Goal: Go to known website: Access a specific website the user already knows

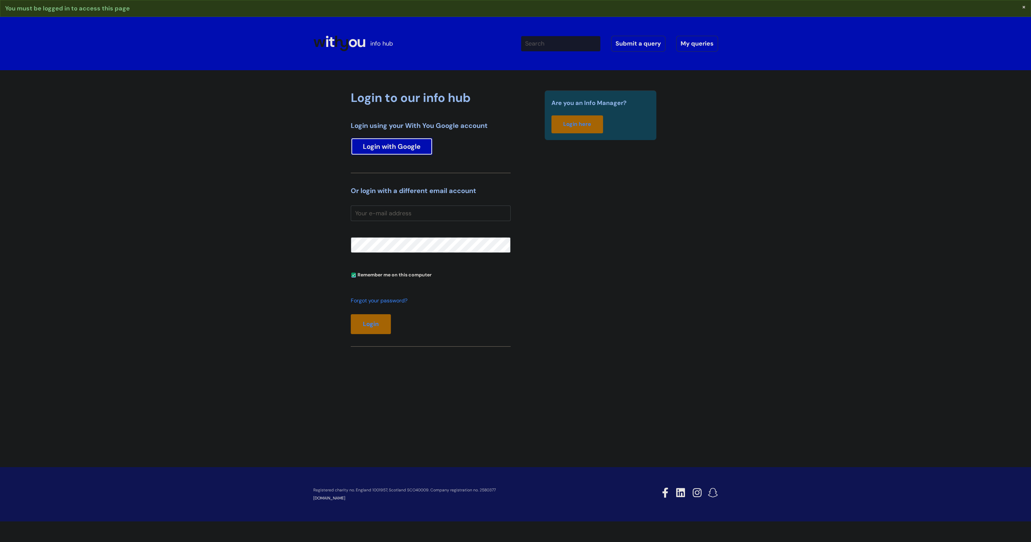
click at [417, 145] on link "Login with Google" at bounding box center [392, 147] width 82 height 18
click at [409, 144] on link "Login with Google" at bounding box center [392, 147] width 82 height 18
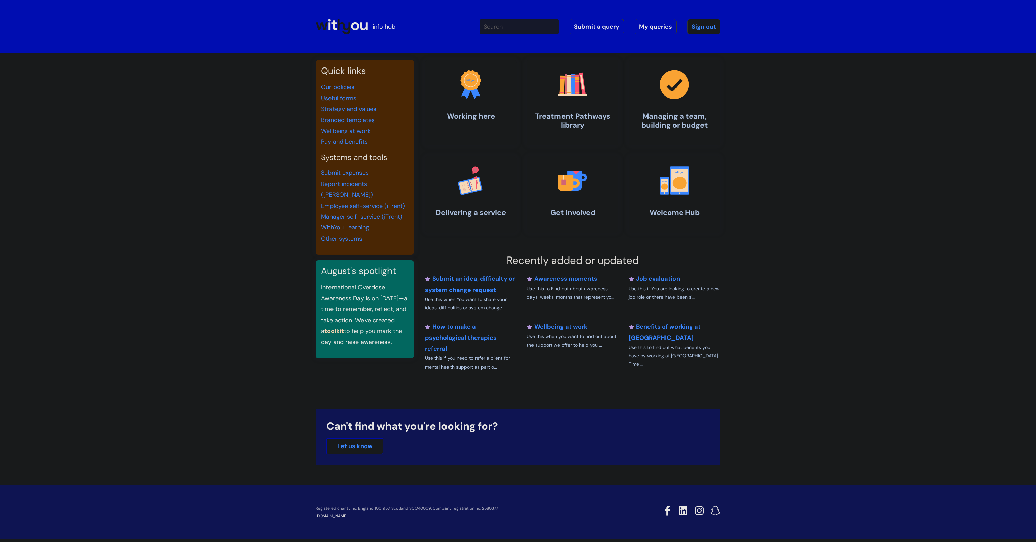
click at [345, 223] on link "WithYou Learning" at bounding box center [345, 227] width 48 height 8
